Goal: Transaction & Acquisition: Subscribe to service/newsletter

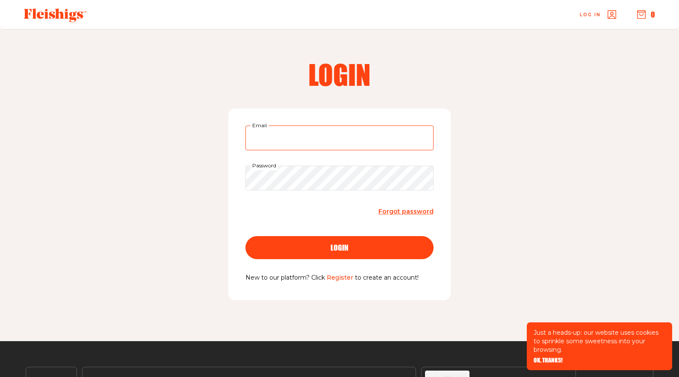
click at [271, 141] on input "Email" at bounding box center [339, 138] width 188 height 25
type input "[EMAIL_ADDRESS][DOMAIN_NAME]"
click at [335, 244] on span "login" at bounding box center [339, 240] width 18 height 8
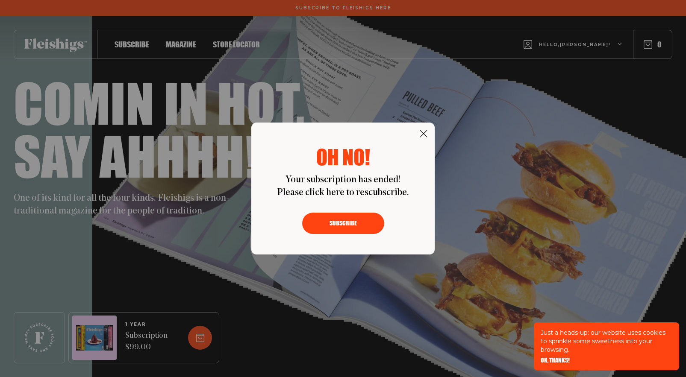
click at [334, 220] on button "Subscribe" at bounding box center [343, 223] width 82 height 21
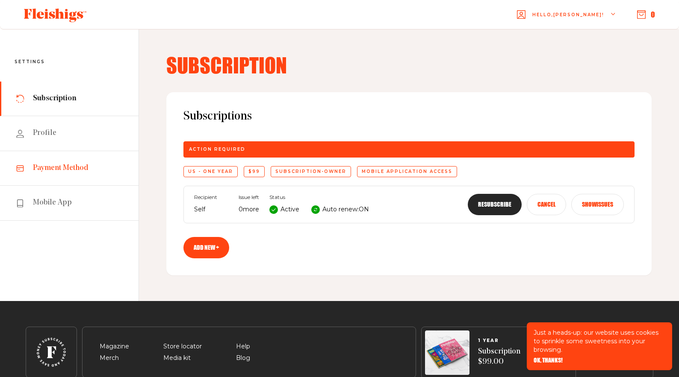
click at [73, 167] on span "Payment Method" at bounding box center [61, 168] width 56 height 10
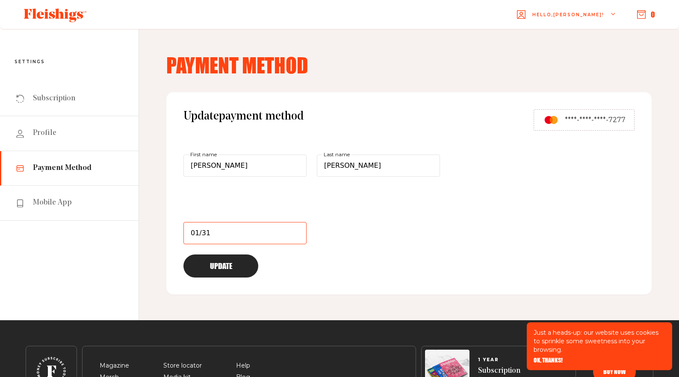
type input "01/31"
click at [348, 268] on div "Update" at bounding box center [311, 266] width 256 height 23
click at [216, 265] on button "Update" at bounding box center [220, 266] width 75 height 23
click at [195, 19] on div "Hello, [PERSON_NAME] ! 0" at bounding box center [389, 15] width 551 height 34
click at [59, 100] on span "Subscription" at bounding box center [54, 99] width 42 height 10
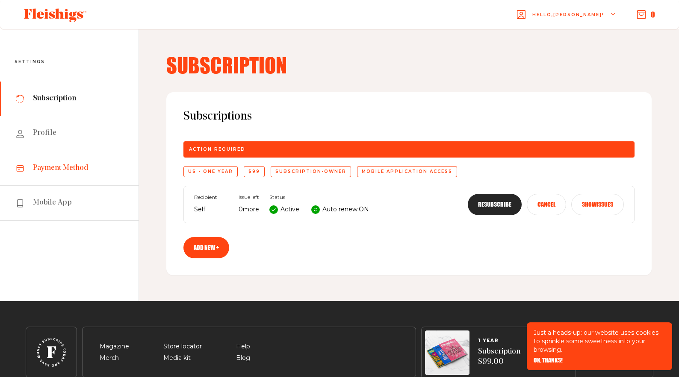
click at [63, 167] on span "Payment Method" at bounding box center [61, 168] width 56 height 10
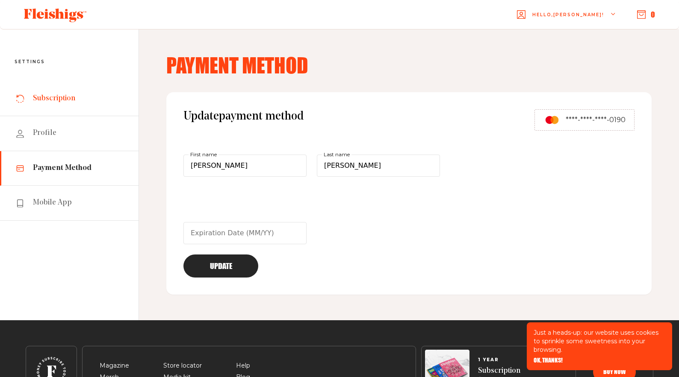
click at [52, 99] on span "Subscription" at bounding box center [54, 99] width 42 height 10
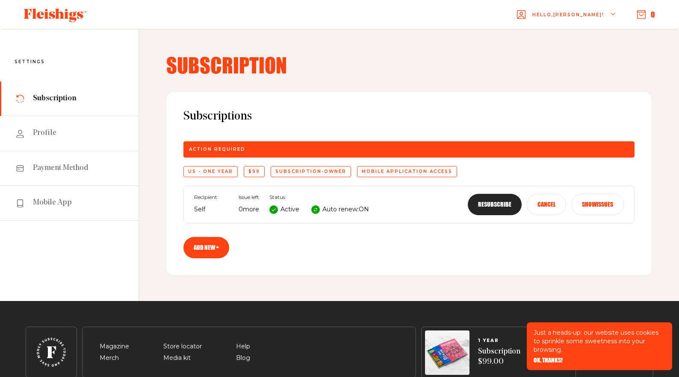
click at [491, 203] on button "Resubscribe" at bounding box center [494, 204] width 54 height 21
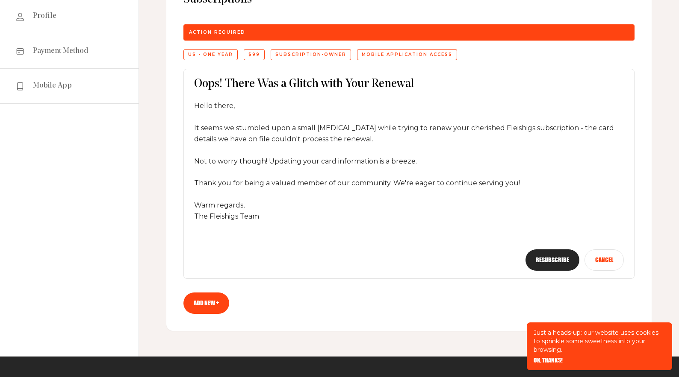
scroll to position [131, 0]
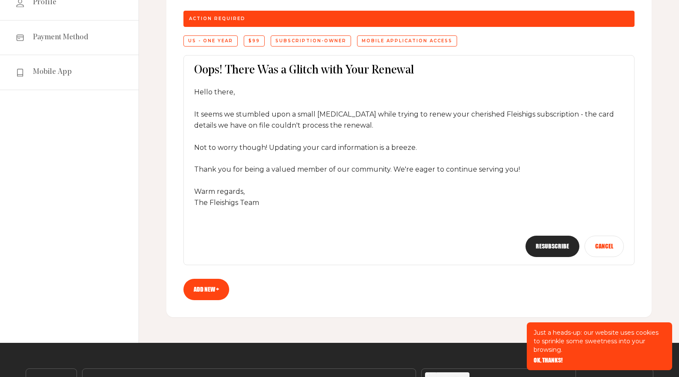
click at [203, 287] on link "Add new +" at bounding box center [206, 289] width 46 height 21
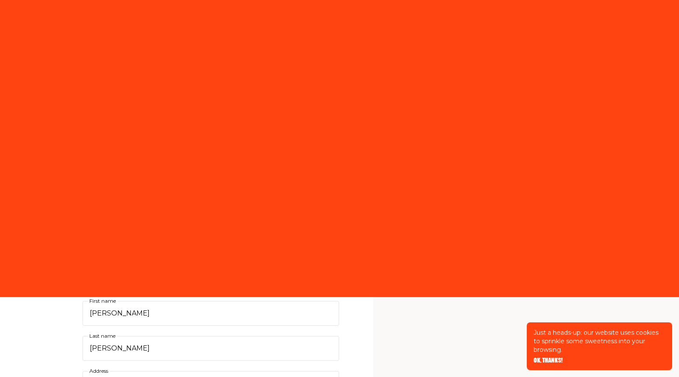
select select "US"
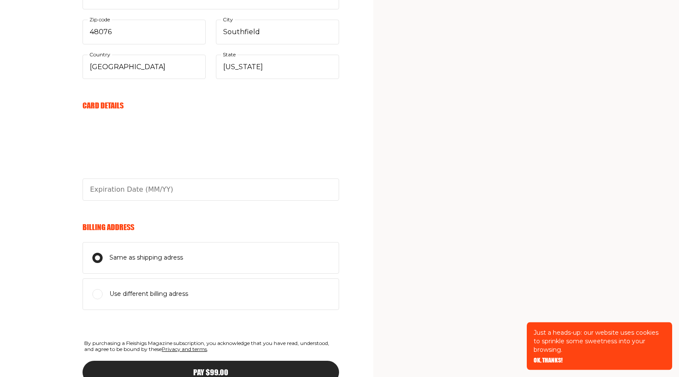
scroll to position [436, 0]
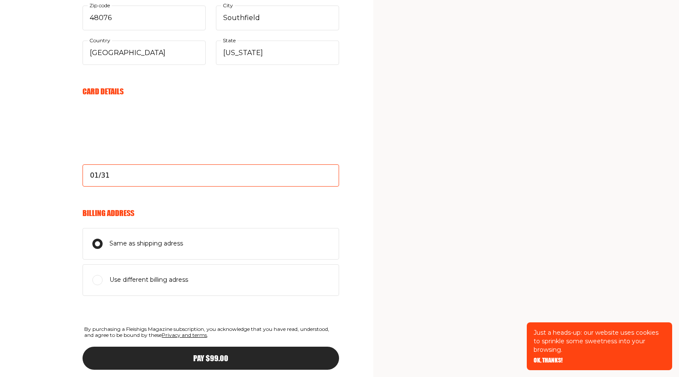
type input "01/31"
click at [198, 355] on span "Pay $99.00" at bounding box center [210, 351] width 35 height 8
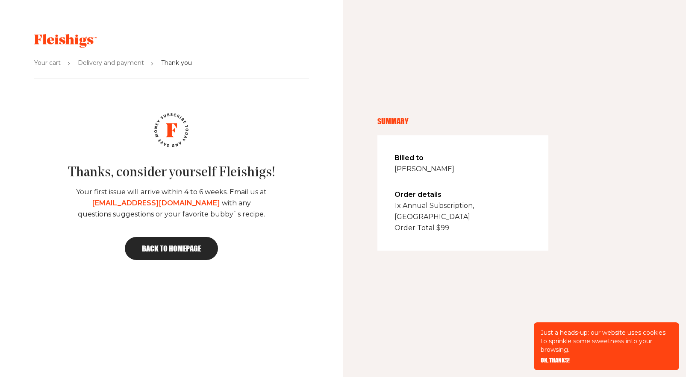
click at [179, 246] on span "Back to homepage" at bounding box center [171, 249] width 59 height 8
